Goal: Task Accomplishment & Management: Manage account settings

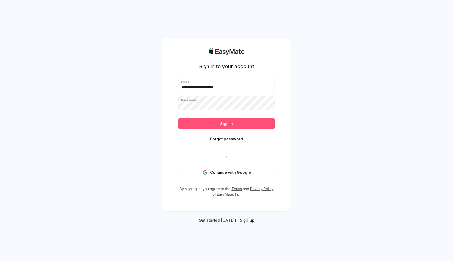
click at [217, 124] on button "Sign in" at bounding box center [226, 123] width 97 height 11
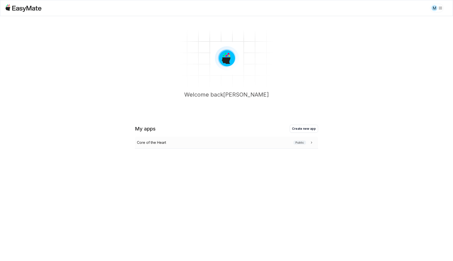
click at [197, 142] on div "Core of the Heart Public" at bounding box center [225, 143] width 177 height 6
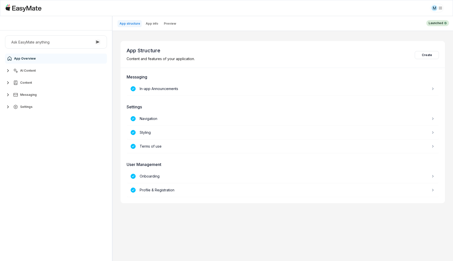
click at [34, 70] on span "AI Content" at bounding box center [28, 71] width 16 height 4
click at [30, 90] on div "Knowledge Vaults" at bounding box center [31, 93] width 34 height 6
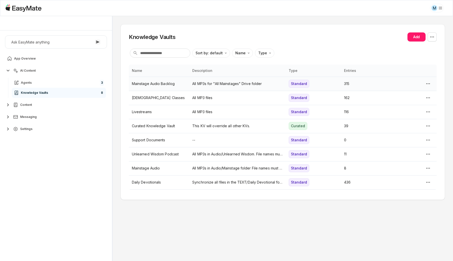
click at [172, 81] on p "Mainstage Audio Backlog" at bounding box center [159, 84] width 54 height 6
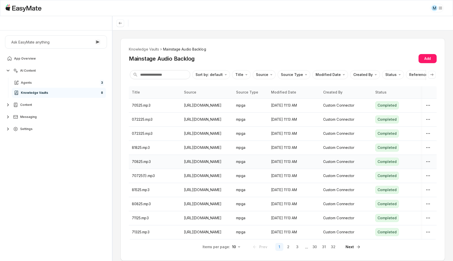
scroll to position [9, 0]
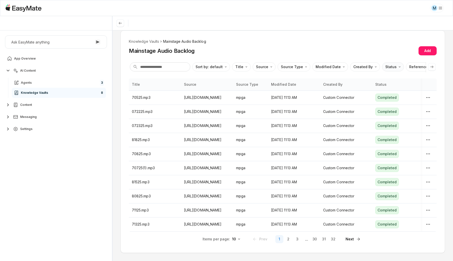
click at [384, 64] on html "M Core of the Heart Ask EasyMate anything App Overview AI Content Agents 3 Know…" at bounding box center [226, 130] width 453 height 261
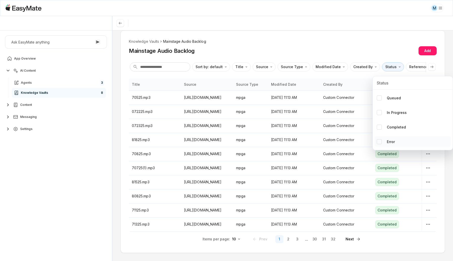
click at [377, 143] on button "Error" at bounding box center [379, 142] width 5 height 5
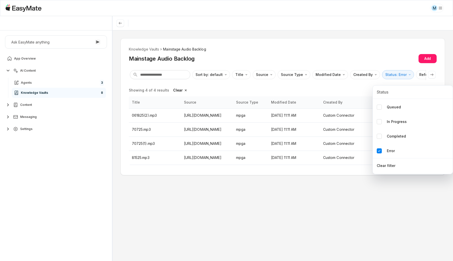
click at [378, 218] on html "M Core of the Heart Ask EasyMate anything App Overview AI Content Agents 3 Know…" at bounding box center [226, 130] width 453 height 261
type textarea "*"
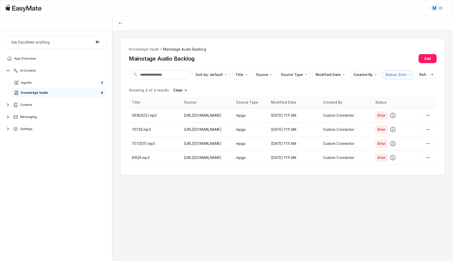
click at [401, 77] on html "M Core of the Heart Ask EasyMate anything App Overview AI Content Agents 3 Know…" at bounding box center [226, 130] width 453 height 261
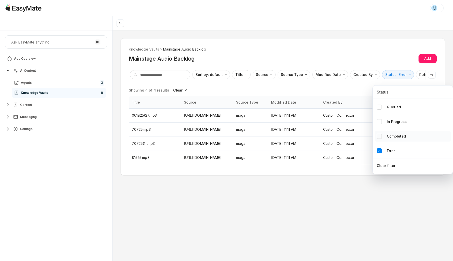
click at [380, 137] on button "Completed" at bounding box center [379, 136] width 5 height 5
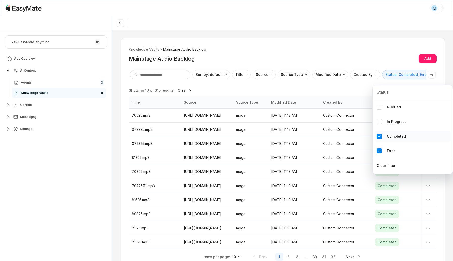
click at [381, 139] on div "Completed" at bounding box center [391, 137] width 29 height 6
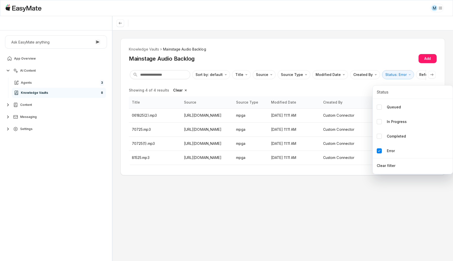
click at [119, 151] on html "M Core of the Heart Ask EasyMate anything App Overview AI Content Agents 3 Know…" at bounding box center [226, 130] width 453 height 261
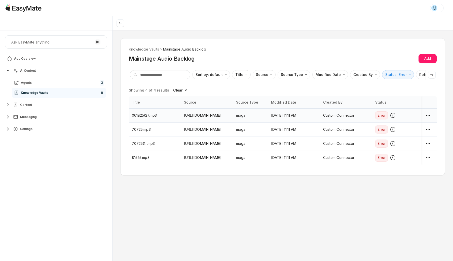
click at [132, 115] on p "061825(2).mp3" at bounding box center [155, 116] width 46 height 6
drag, startPoint x: 132, startPoint y: 115, endPoint x: 158, endPoint y: 118, distance: 25.8
click at [158, 118] on html "M Core of the Heart Ask EasyMate anything App Overview AI Content Agents 3 Know…" at bounding box center [226, 130] width 453 height 261
copy p "061825(2).mp3"
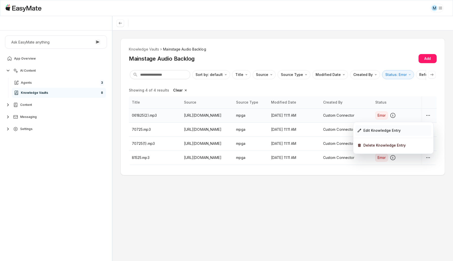
click at [400, 131] on div "Edit Knowledge Entry" at bounding box center [394, 130] width 76 height 11
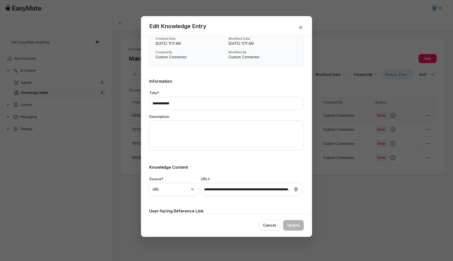
scroll to position [65, 0]
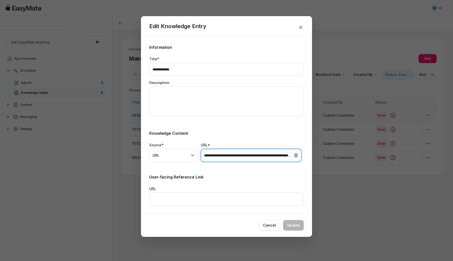
click at [233, 156] on input "**********" at bounding box center [251, 155] width 101 height 13
click at [300, 26] on icon "button" at bounding box center [301, 27] width 6 height 6
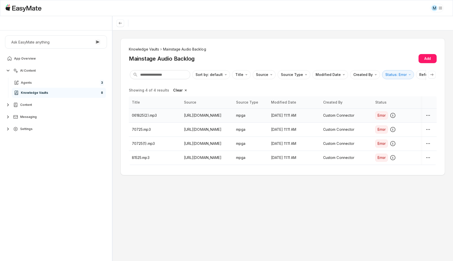
click at [147, 49] on li "Knowledge Vaults" at bounding box center [144, 50] width 30 height 6
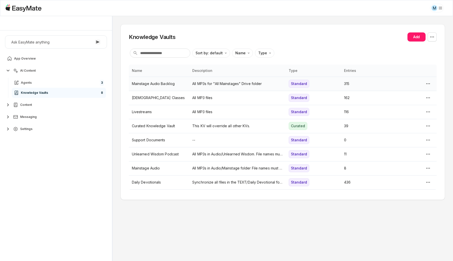
click at [430, 85] on html "M Core of the Heart Ask EasyMate anything App Overview AI Content Agents 3 Know…" at bounding box center [226, 130] width 453 height 261
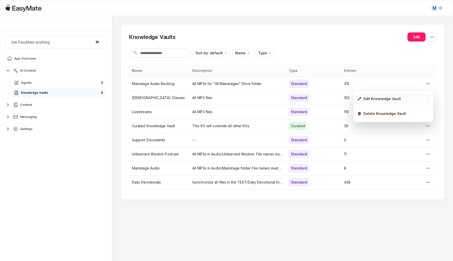
click at [394, 94] on div "Edit Knowledge Vault" at bounding box center [394, 99] width 76 height 11
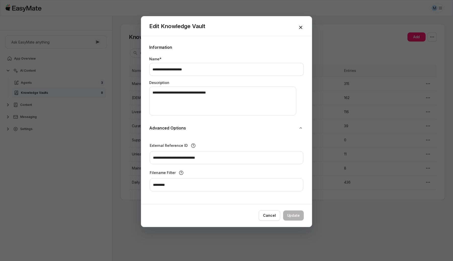
click at [303, 28] on icon "button" at bounding box center [301, 27] width 6 height 6
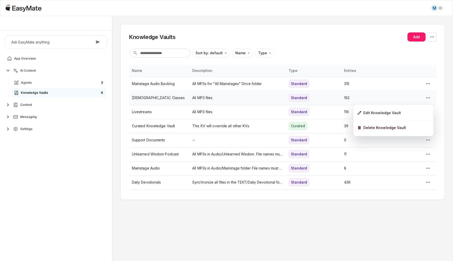
click at [428, 99] on html "M Core of the Heart Ask EasyMate anything App Overview AI Content Agents 3 Know…" at bounding box center [226, 130] width 453 height 261
click at [398, 117] on div "Edit Knowledge Vault" at bounding box center [394, 113] width 76 height 11
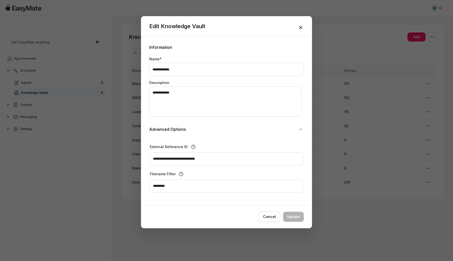
click at [303, 25] on icon "button" at bounding box center [301, 27] width 6 height 6
type textarea "*"
